Goal: Book appointment/travel/reservation

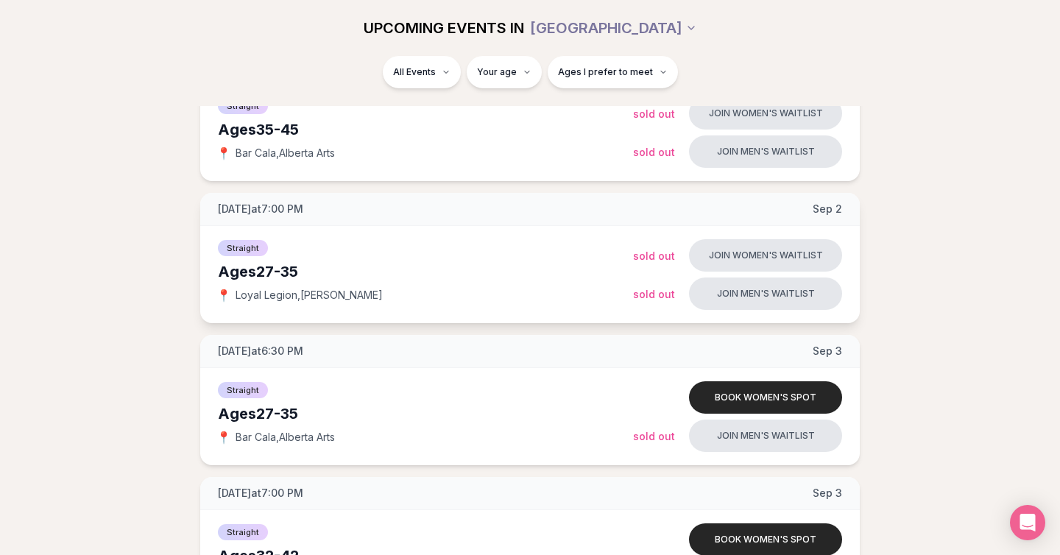
scroll to position [263, 0]
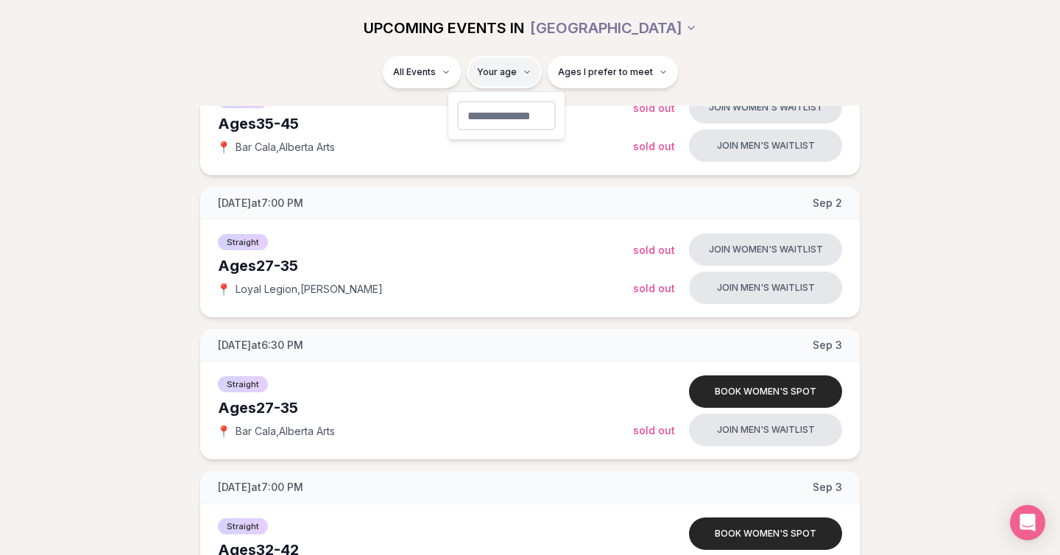
type input "**"
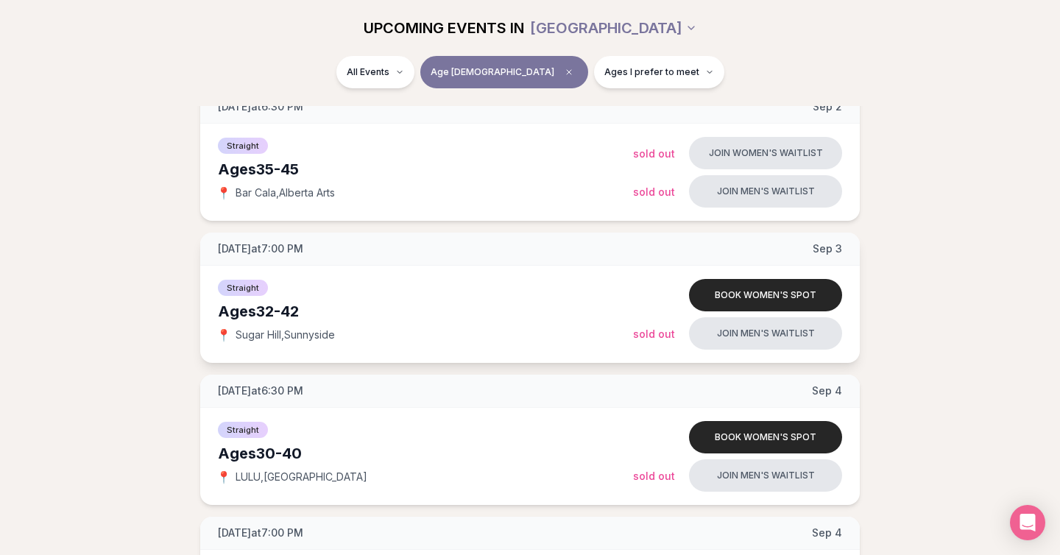
scroll to position [216, 0]
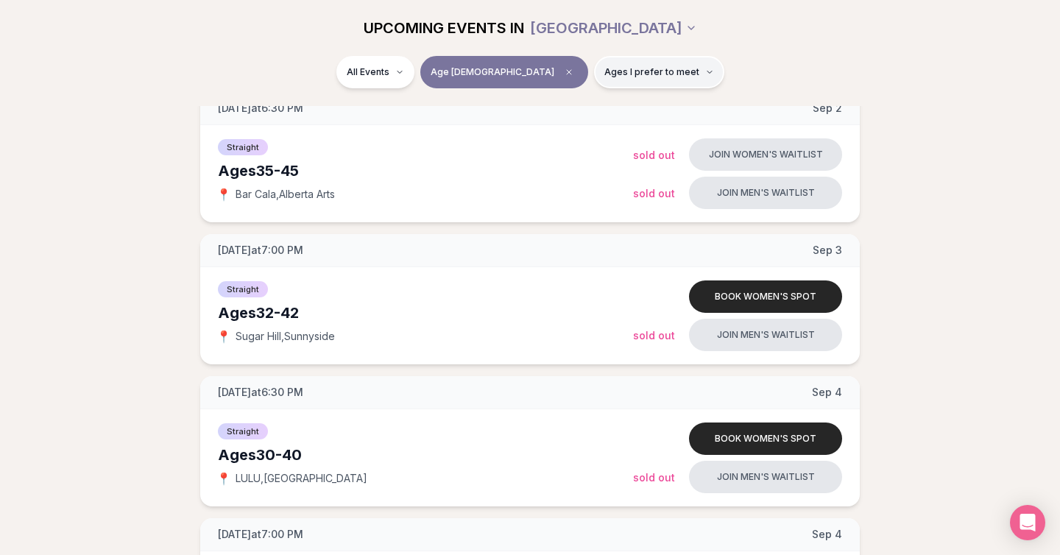
click at [635, 69] on span "Ages I prefer to meet" at bounding box center [651, 72] width 95 height 12
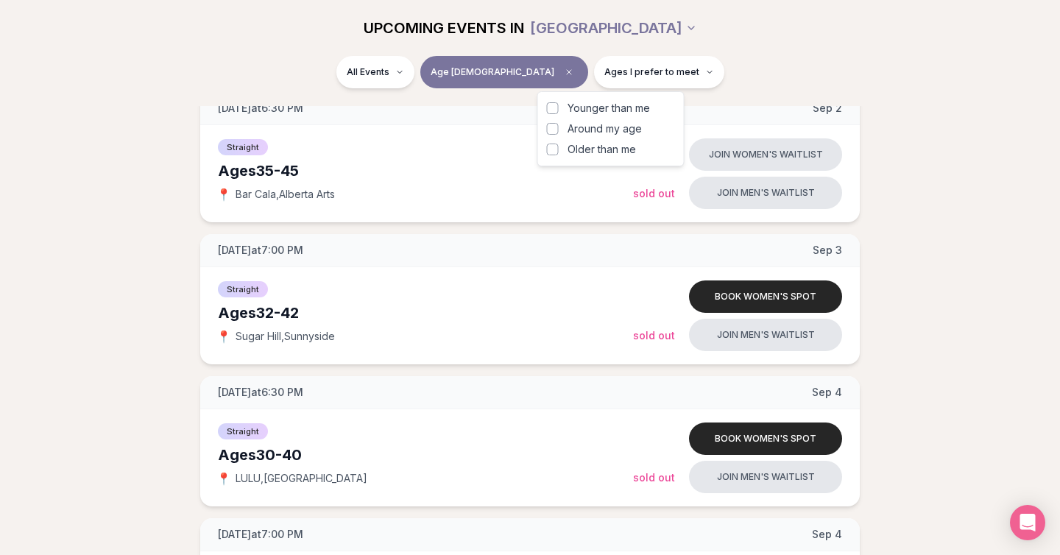
click at [556, 128] on button "Around my age" at bounding box center [553, 129] width 12 height 12
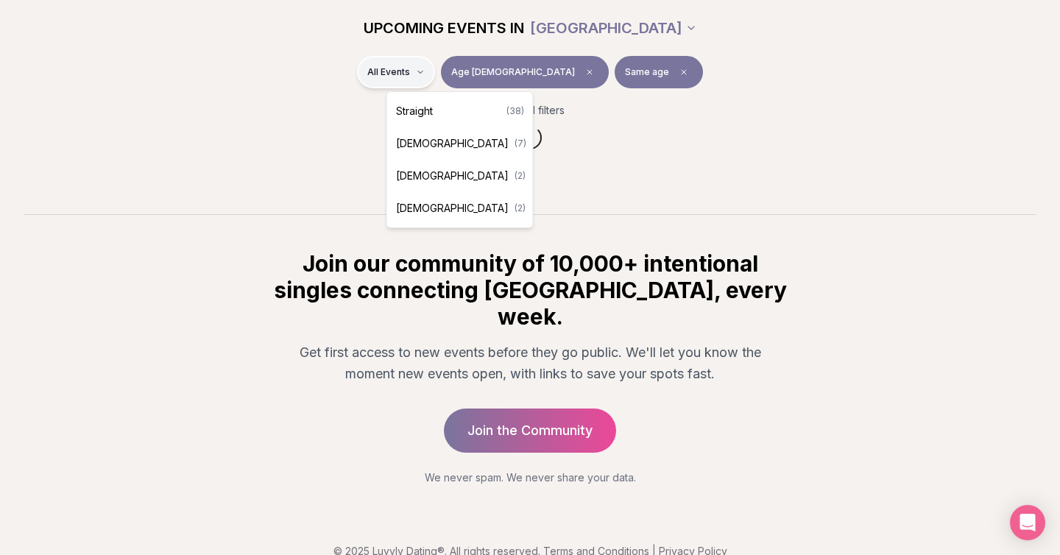
click at [475, 69] on html "Back to home luvvly LOW-PRESSURE SPEED DATING How it Works 💗 3,000 + monthly fi…" at bounding box center [530, 185] width 1060 height 793
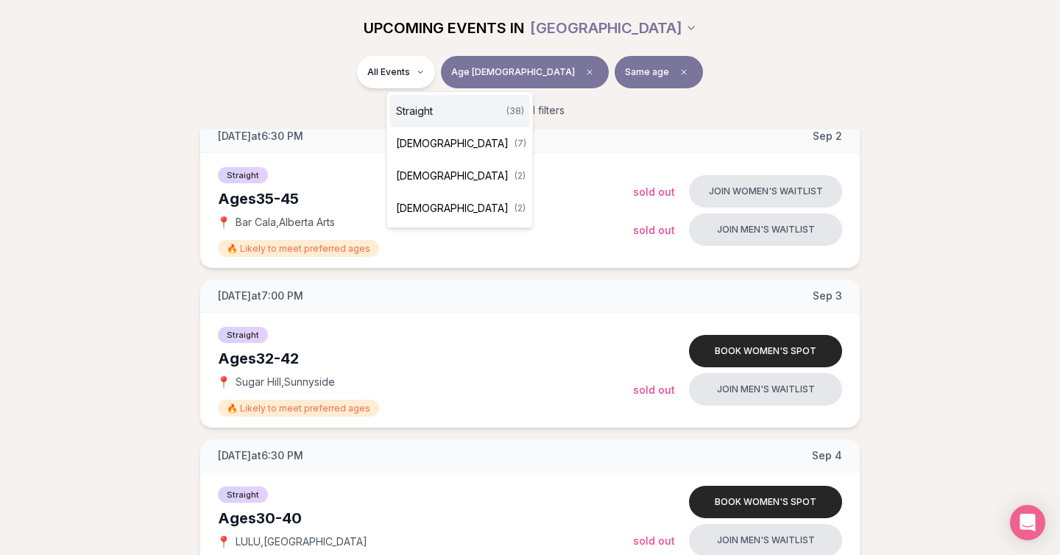
scroll to position [255, 0]
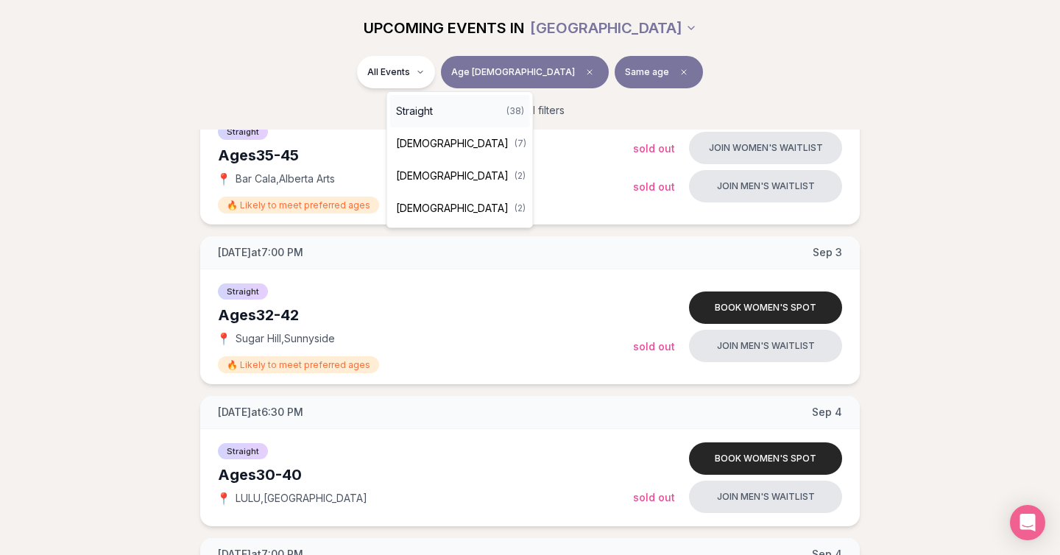
click at [442, 111] on div "Straight ( 38 )" at bounding box center [460, 111] width 140 height 32
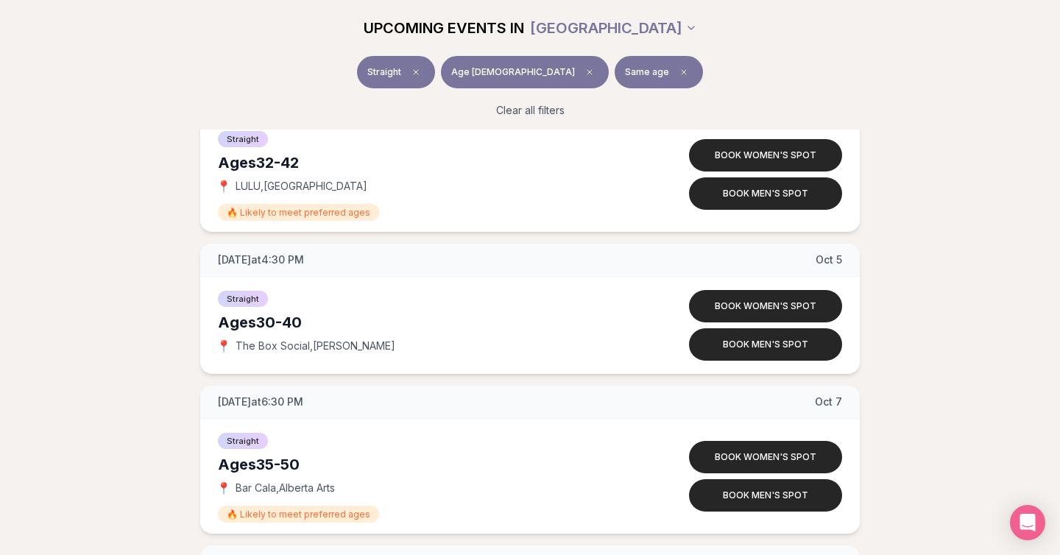
scroll to position [2700, 0]
